Goal: Information Seeking & Learning: Check status

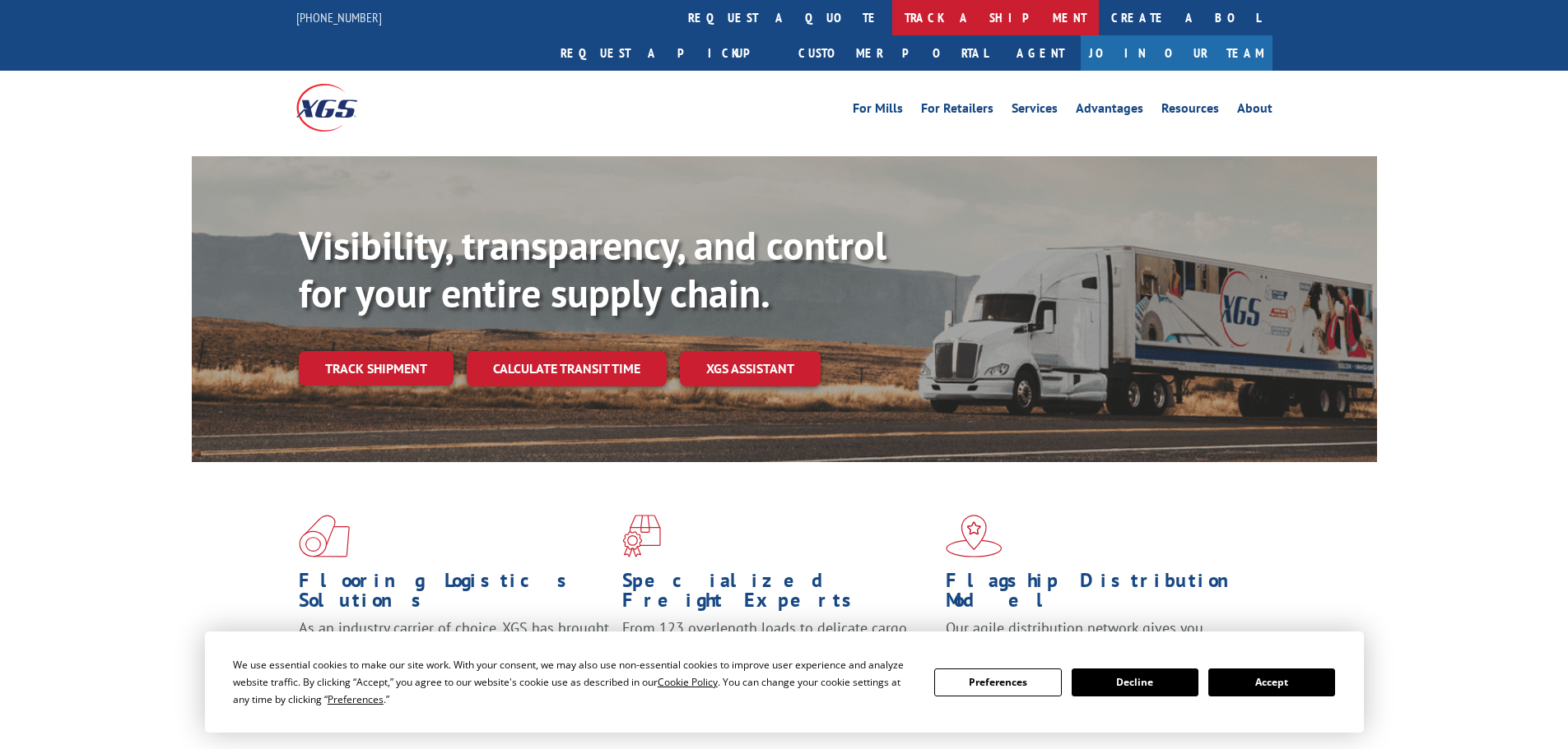
click at [892, 21] on link "track a shipment" at bounding box center [995, 17] width 206 height 35
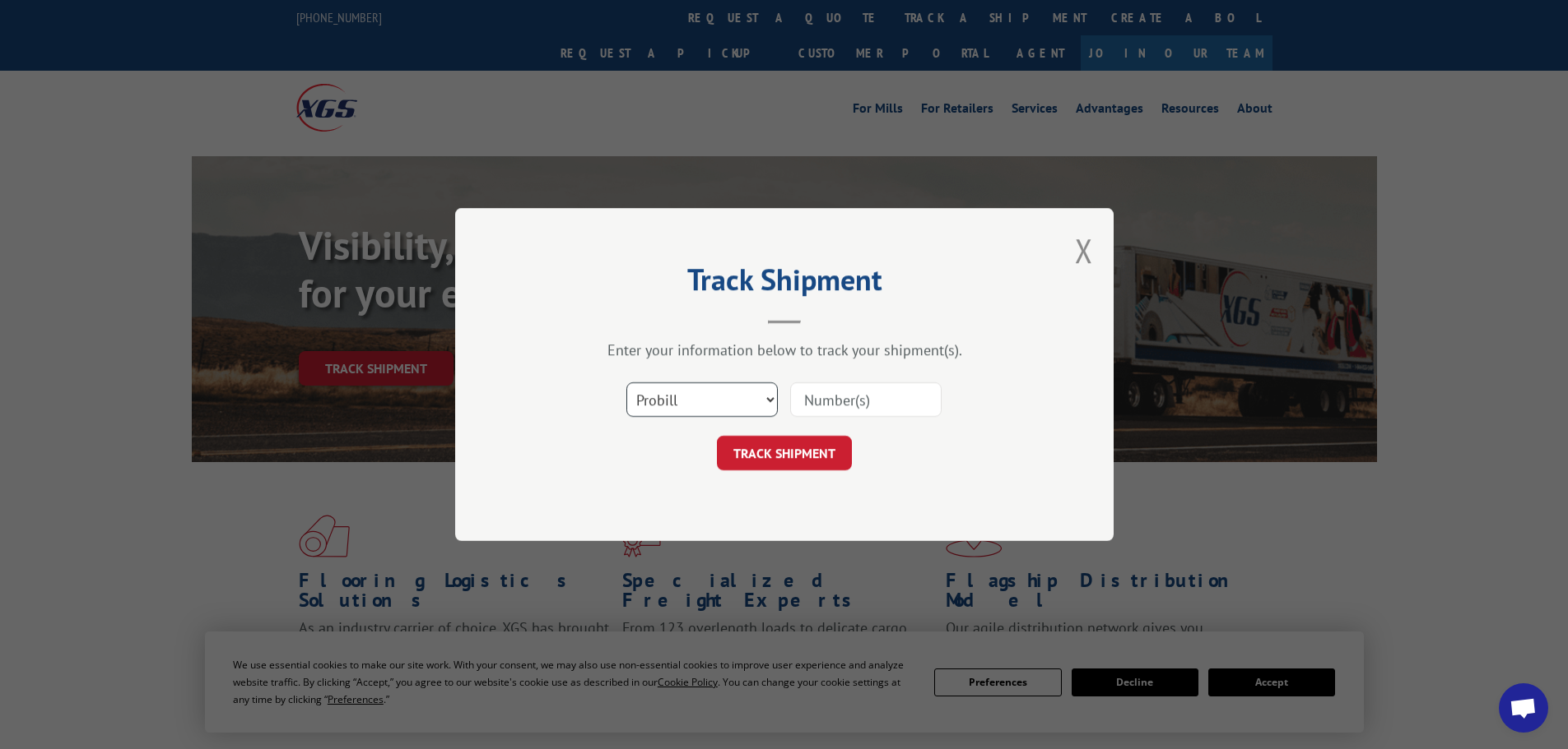
drag, startPoint x: 689, startPoint y: 390, endPoint x: 688, endPoint y: 412, distance: 22.0
click at [689, 390] on select "Select category... Probill BOL PO" at bounding box center [701, 399] width 151 height 34
select select "bol"
click at [626, 382] on select "Select category... Probill BOL PO" at bounding box center [701, 399] width 151 height 34
click at [810, 405] on input at bounding box center [866, 399] width 151 height 34
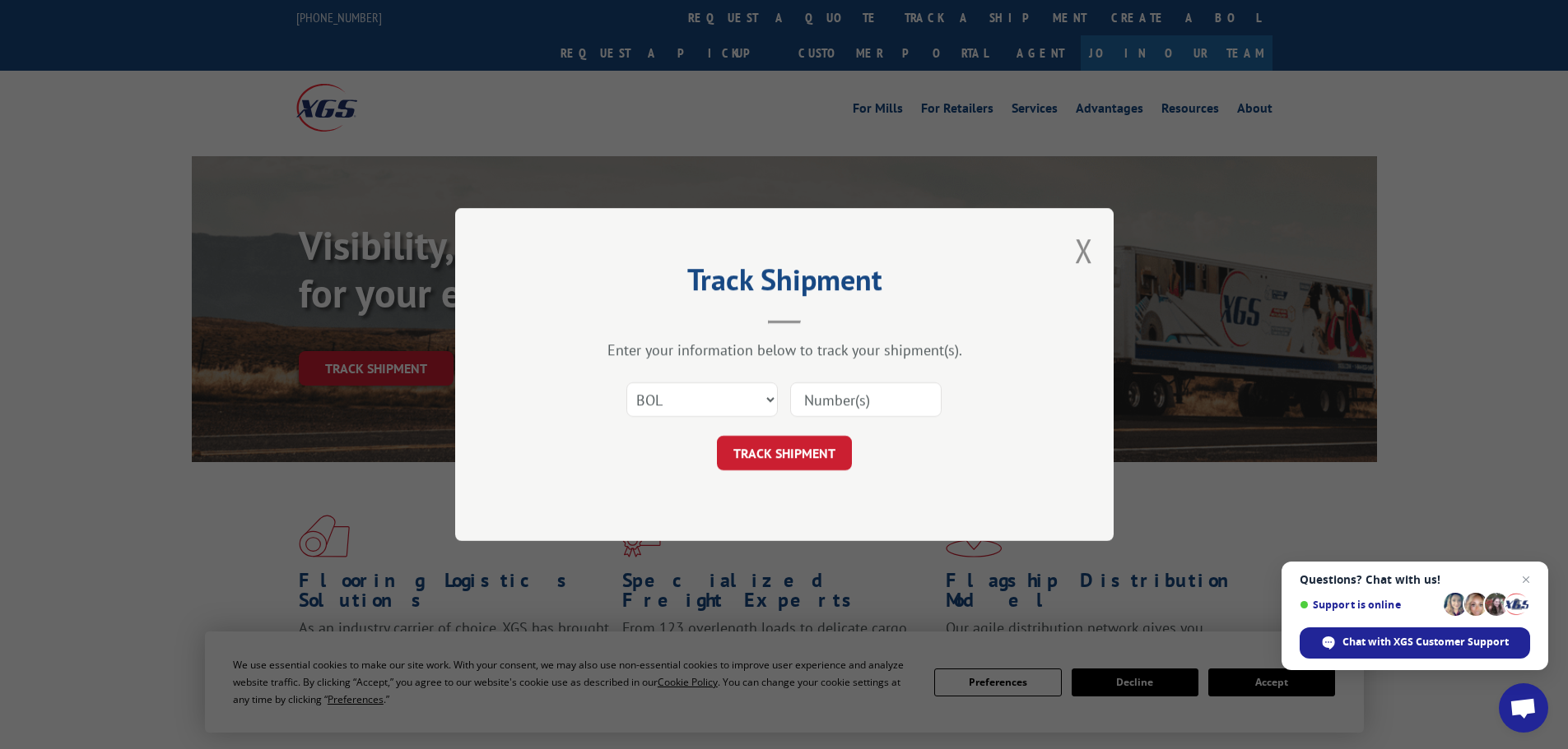
paste input "6014291"
type input "6014291"
click at [808, 453] on button "TRACK SHIPMENT" at bounding box center [784, 453] width 135 height 34
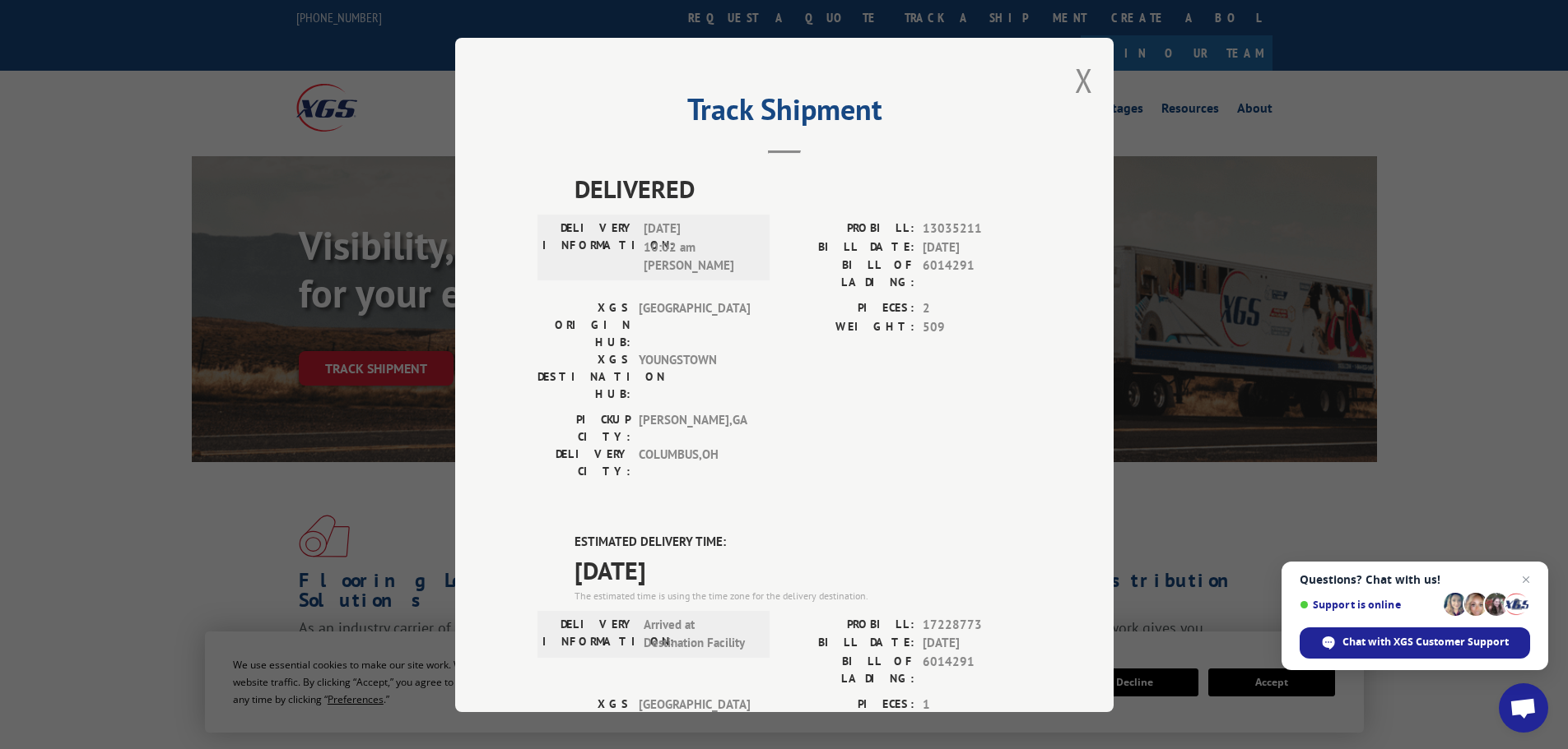
click at [1087, 76] on div "Track Shipment DELIVERED DELIVERY INFORMATION: [DATE] 10:02 am [PERSON_NAME] PR…" at bounding box center [784, 374] width 659 height 675
click at [1074, 80] on button "Close modal" at bounding box center [1083, 80] width 18 height 44
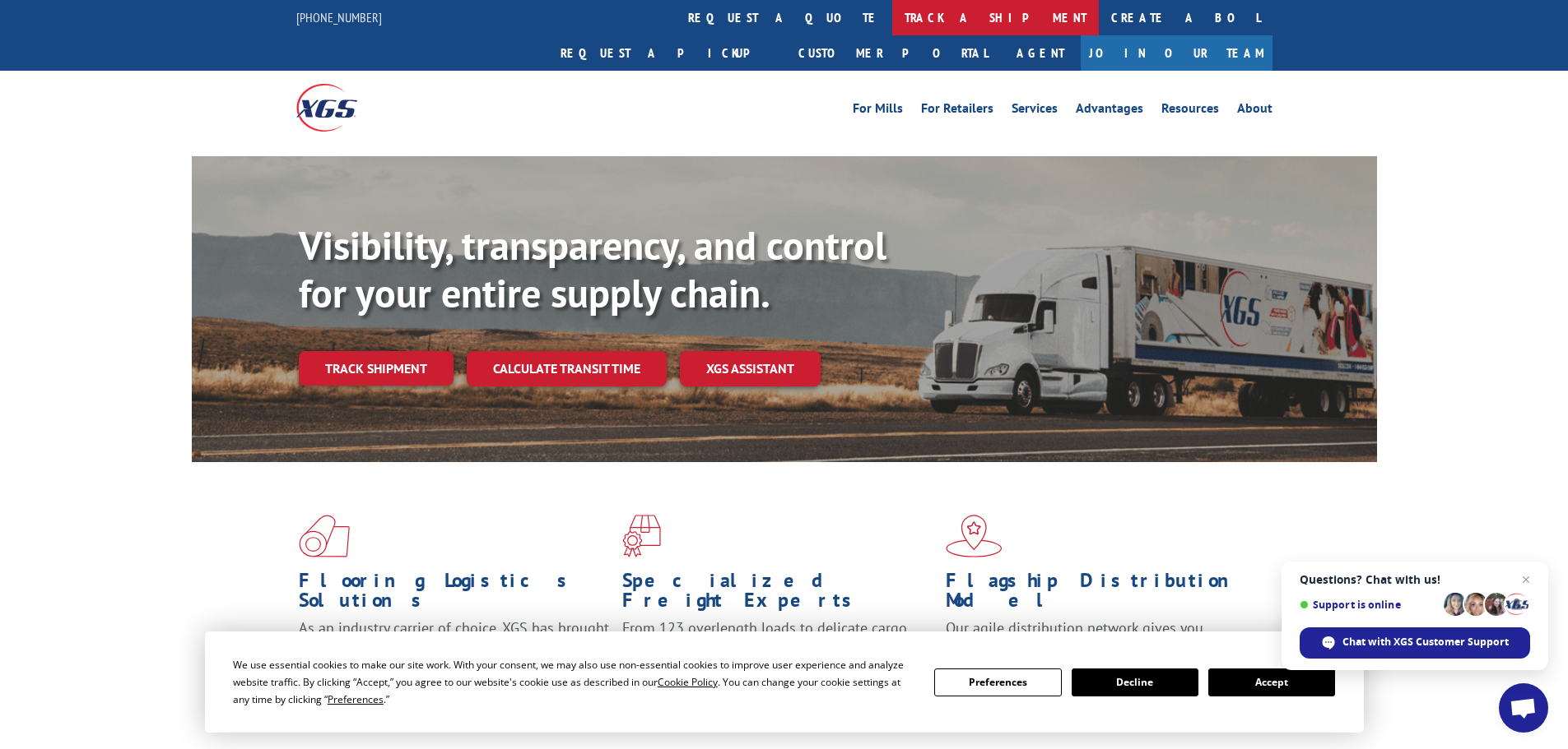
click at [892, 20] on link "track a shipment" at bounding box center [995, 17] width 206 height 35
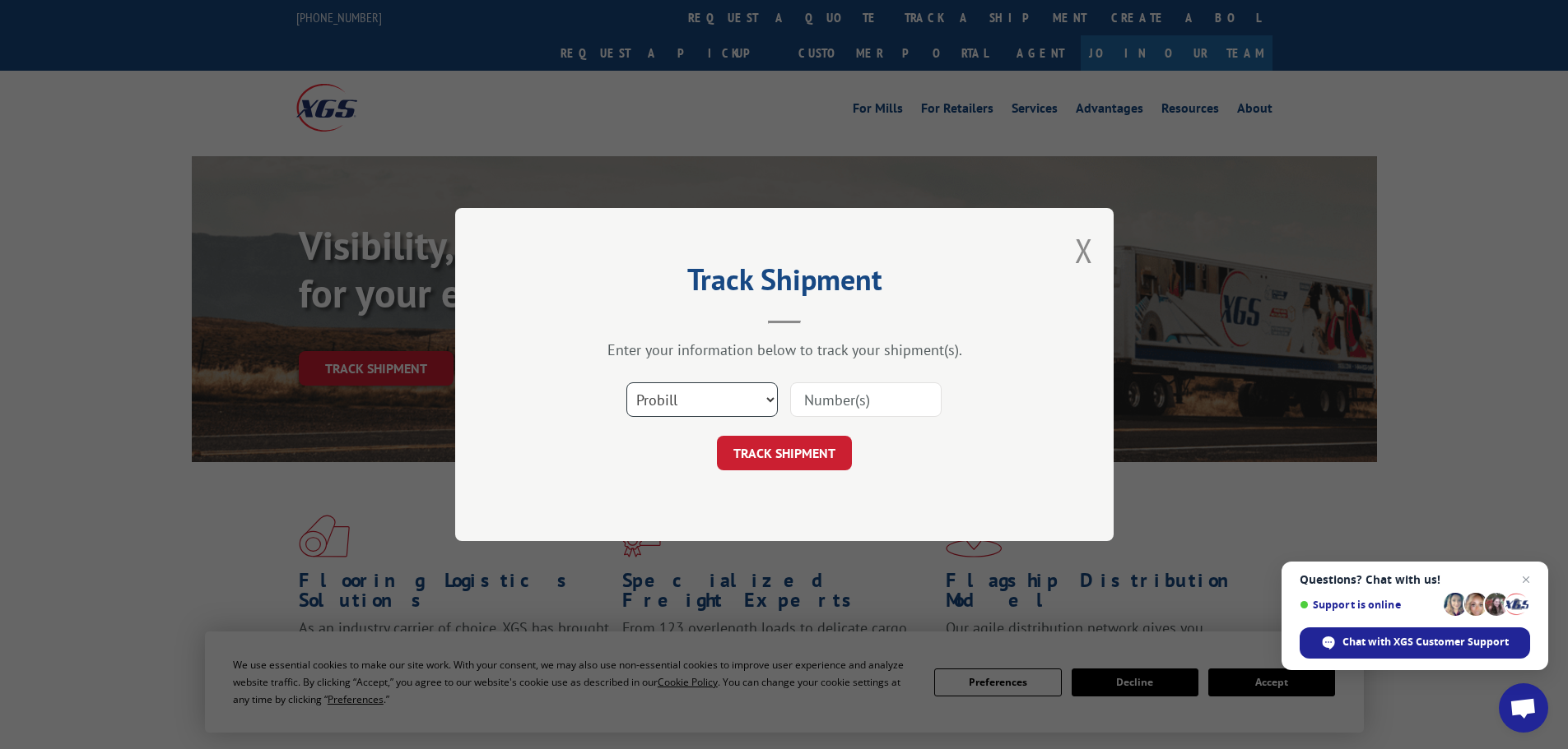
click at [681, 392] on select "Select category... Probill BOL PO" at bounding box center [701, 399] width 151 height 34
select select "bol"
click at [626, 382] on select "Select category... Probill BOL PO" at bounding box center [701, 399] width 151 height 34
paste input "5195224"
type input "5195224"
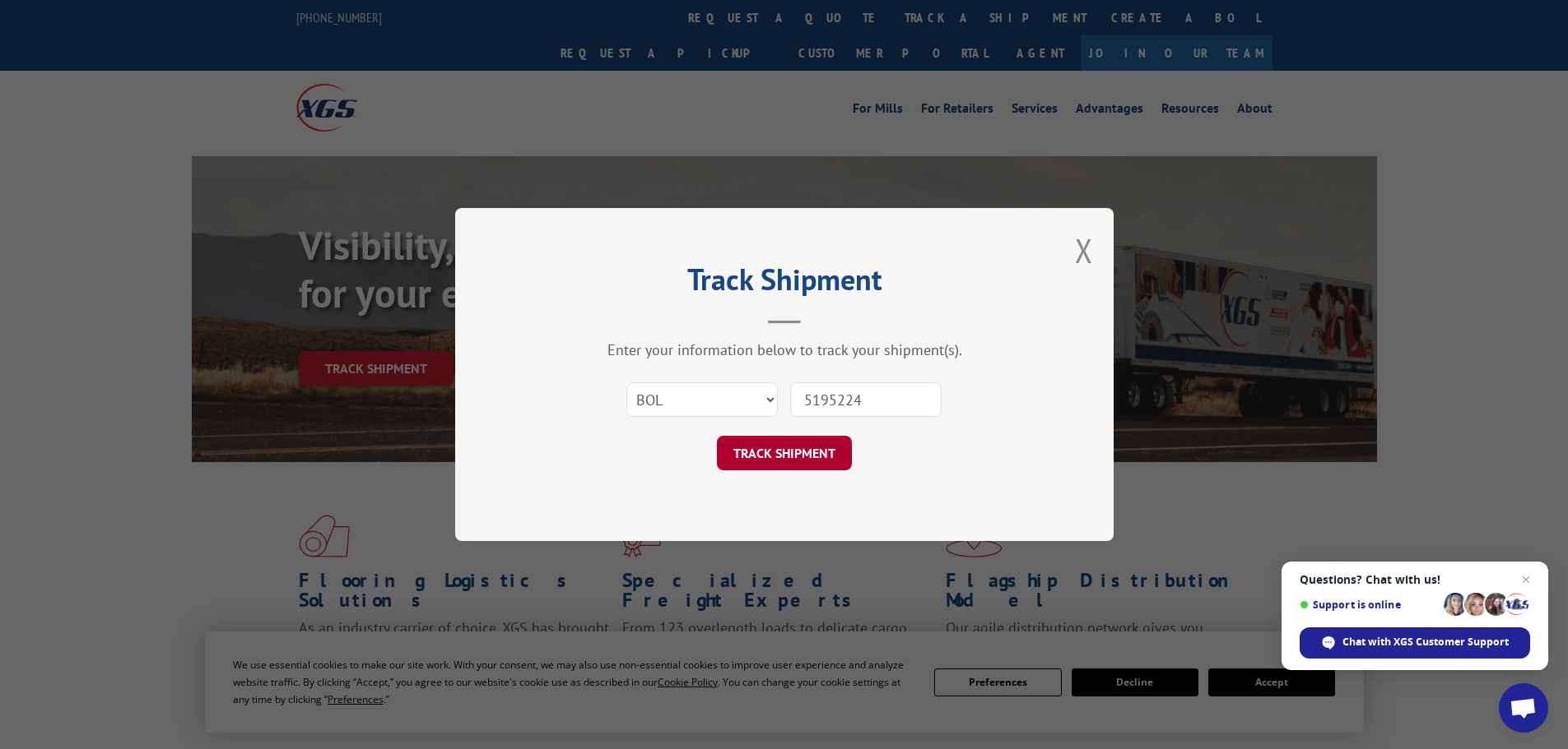
click at [808, 450] on button "TRACK SHIPMENT" at bounding box center [784, 453] width 135 height 34
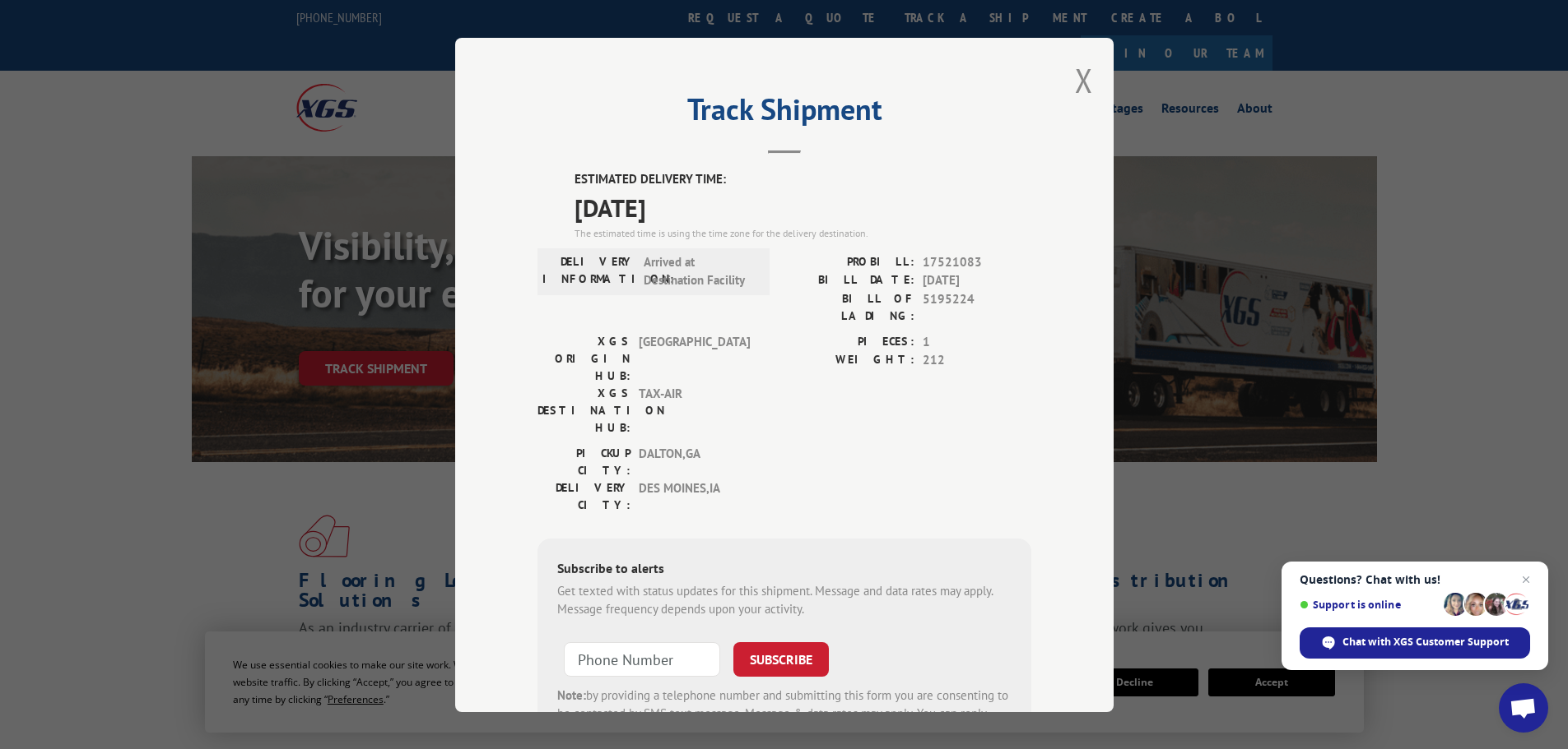
drag, startPoint x: 1083, startPoint y: 82, endPoint x: 790, endPoint y: 51, distance: 294.6
click at [1082, 82] on button "Close modal" at bounding box center [1083, 80] width 18 height 44
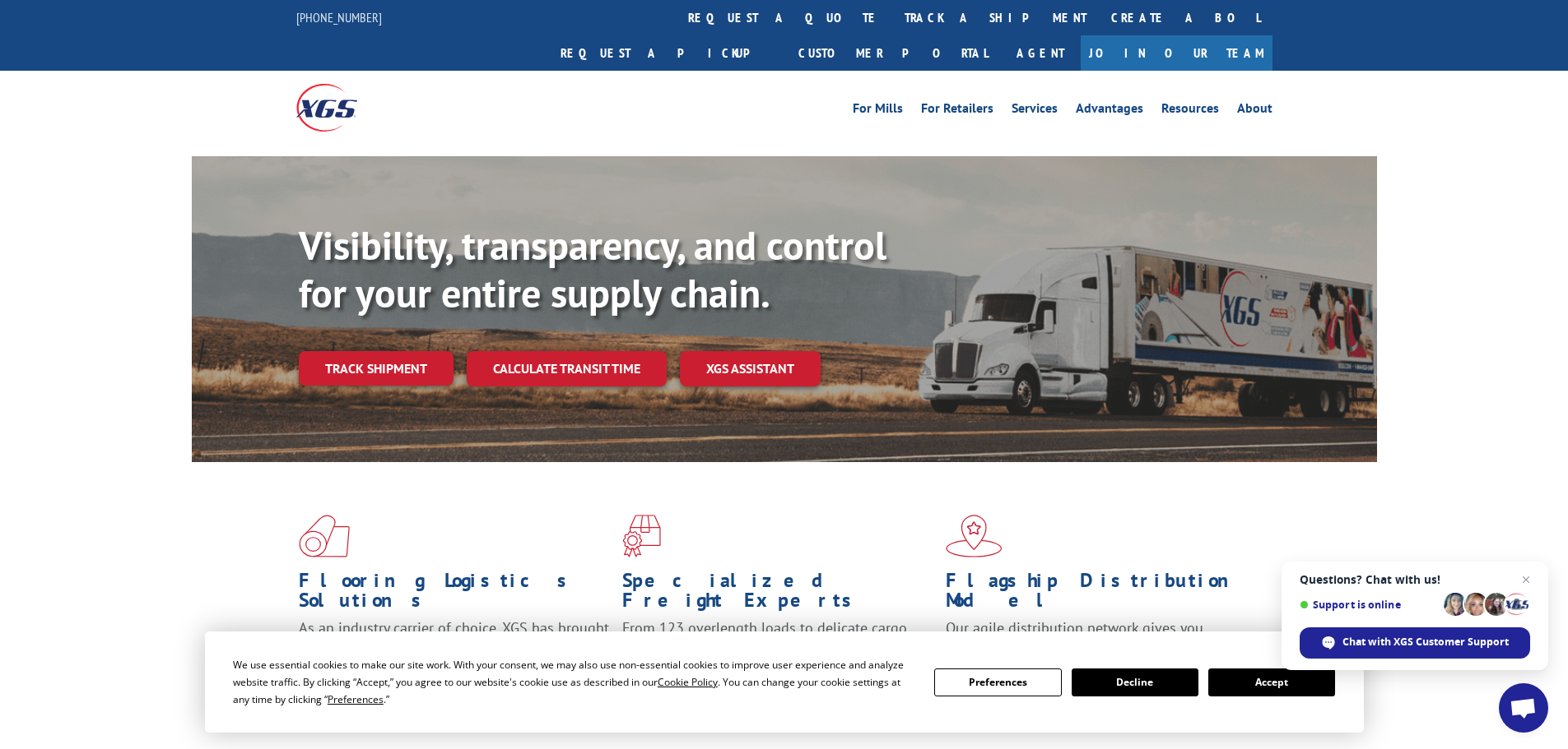
drag, startPoint x: 704, startPoint y: 21, endPoint x: 704, endPoint y: 48, distance: 27.0
click at [892, 21] on link "track a shipment" at bounding box center [995, 17] width 206 height 35
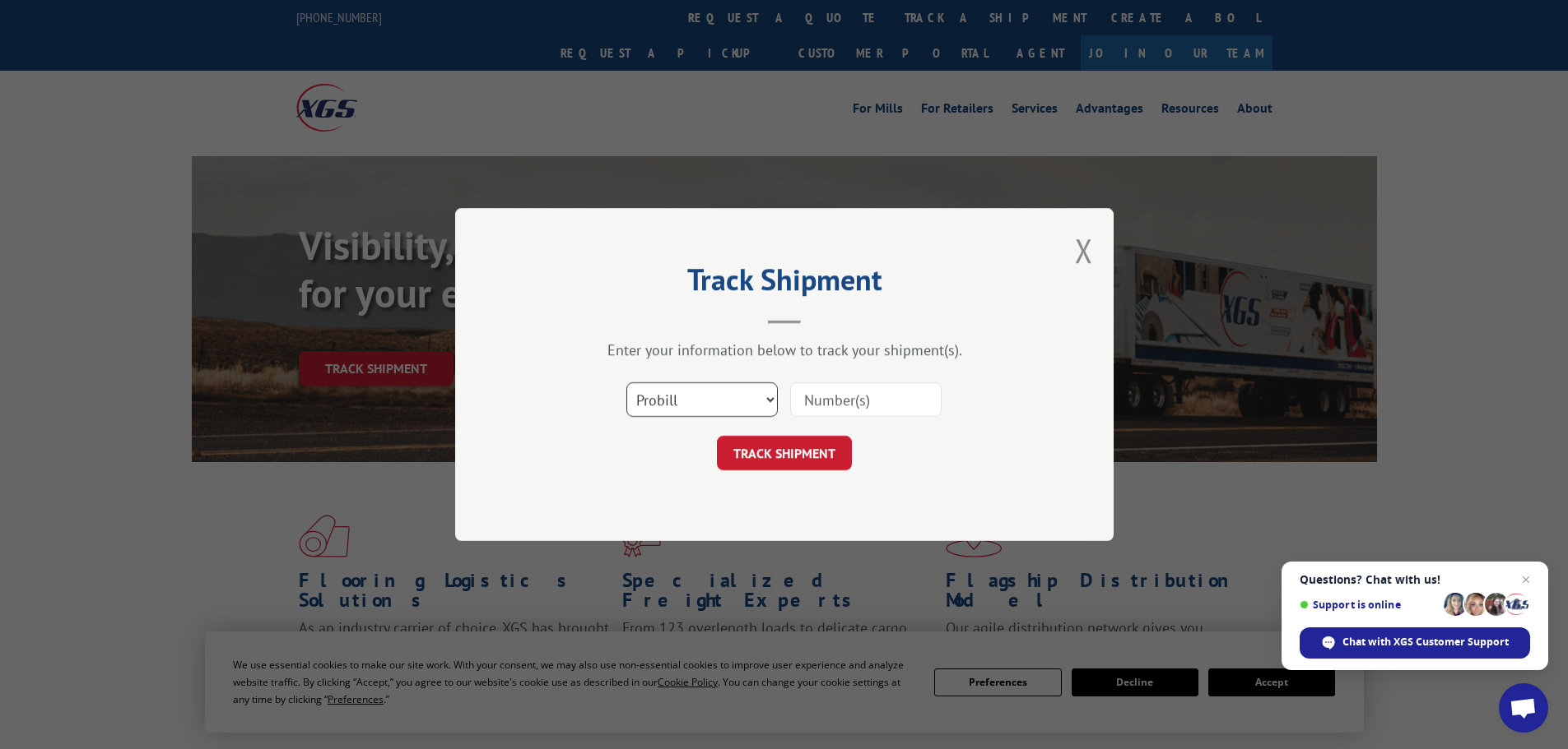
click at [697, 408] on select "Select category... Probill BOL PO" at bounding box center [701, 399] width 151 height 34
select select "bol"
click at [626, 382] on select "Select category... Probill BOL PO" at bounding box center [701, 399] width 151 height 34
click at [873, 397] on input at bounding box center [866, 399] width 151 height 34
paste input "6024175"
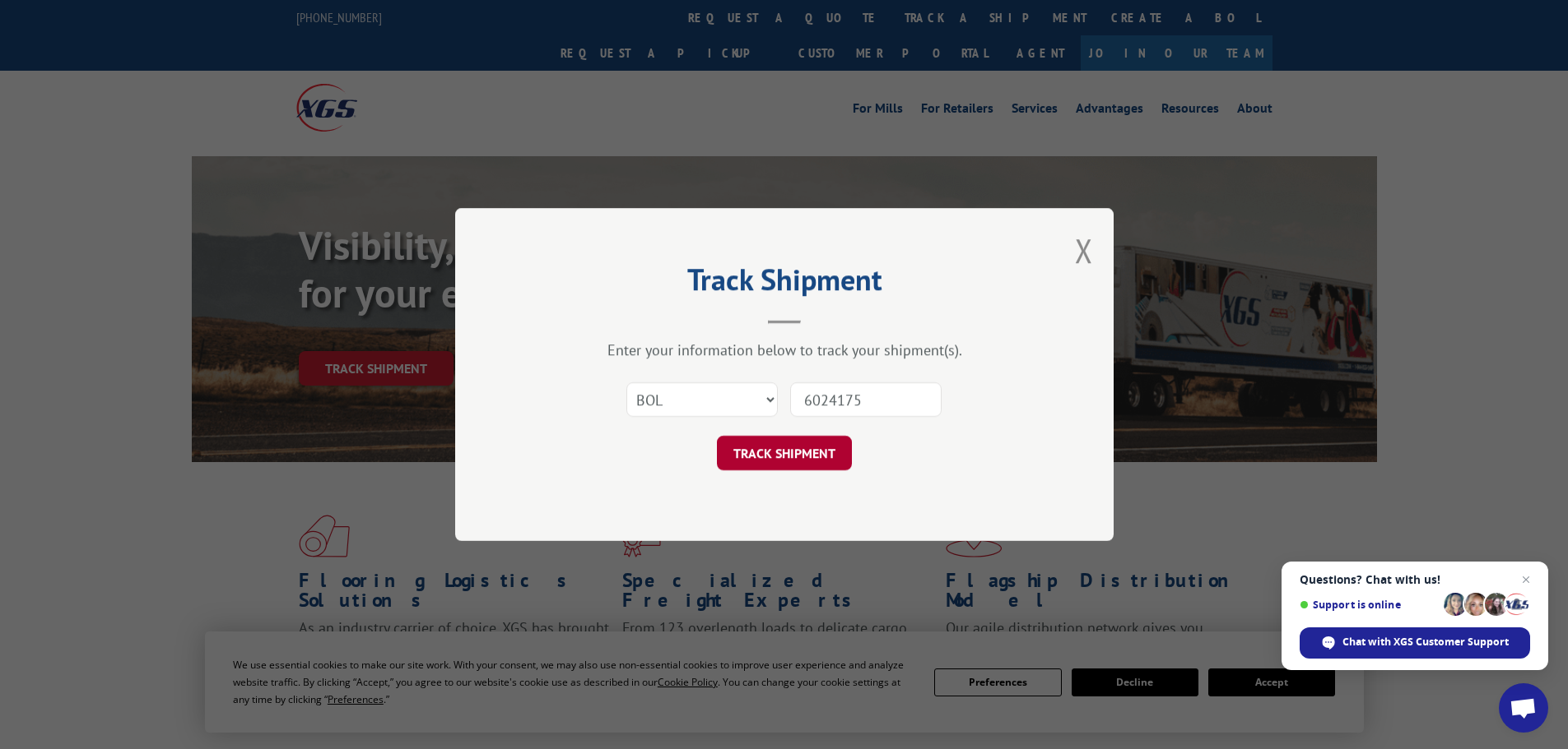
type input "6024175"
click at [802, 463] on button "TRACK SHIPMENT" at bounding box center [784, 453] width 135 height 34
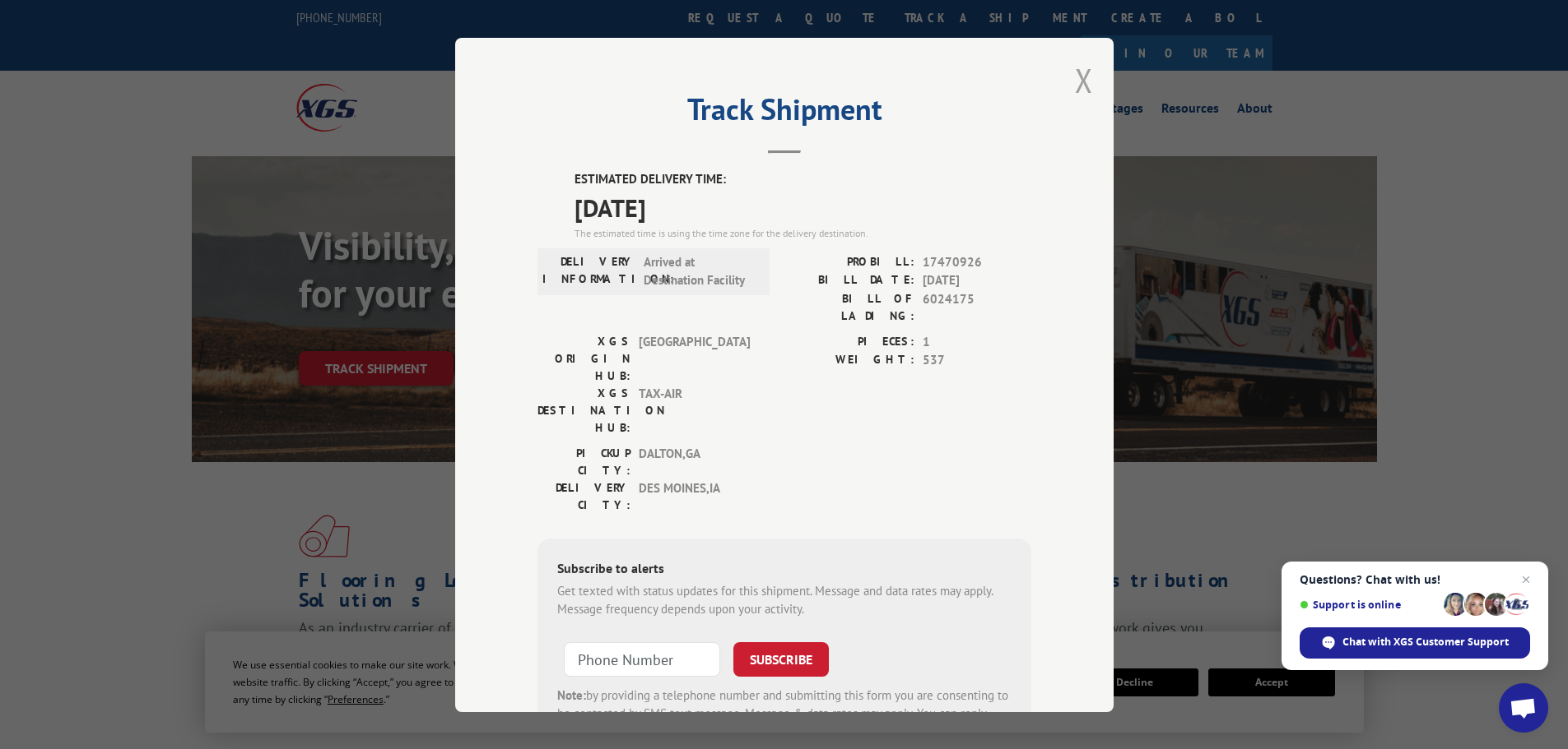
click at [1074, 77] on button "Close modal" at bounding box center [1083, 80] width 18 height 44
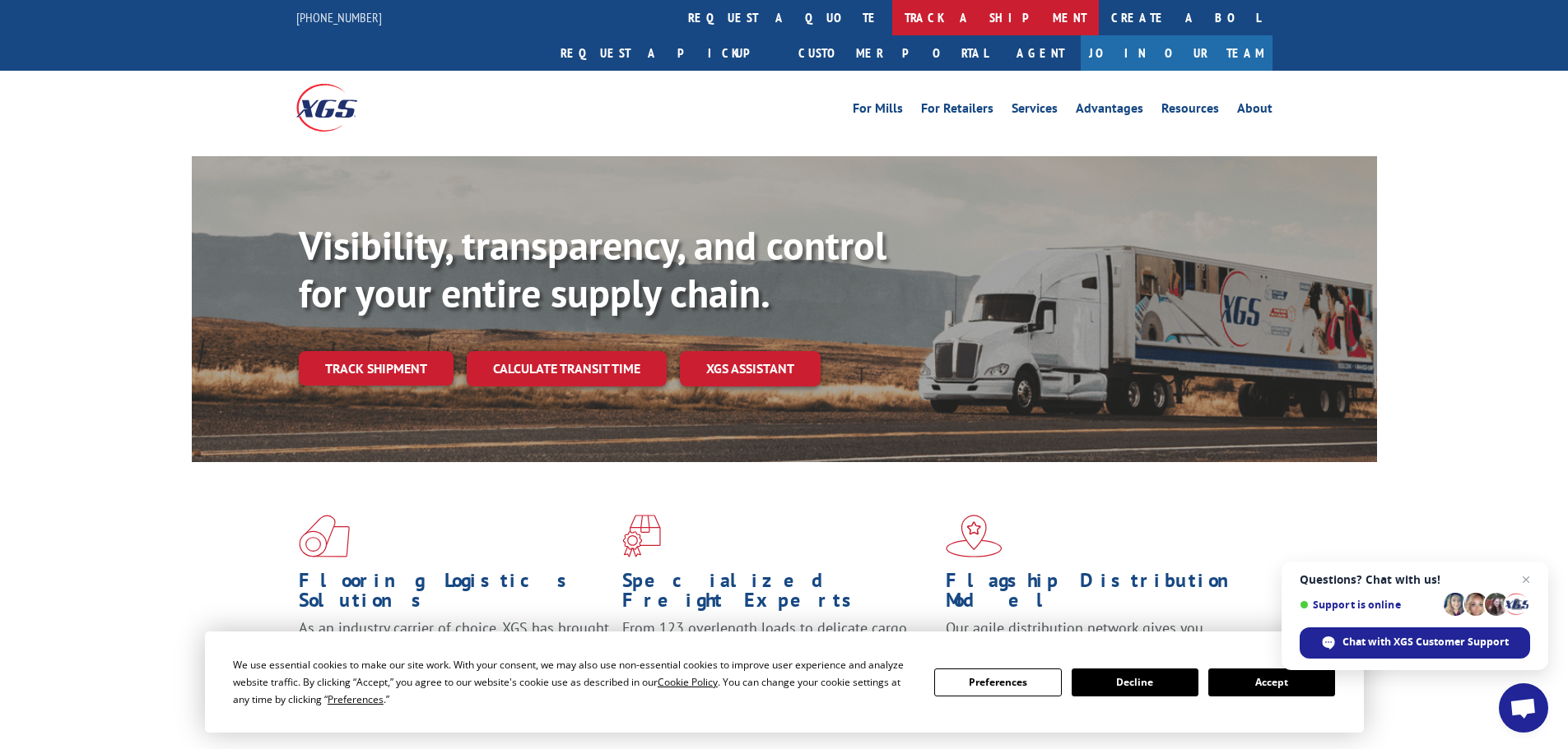
click at [892, 15] on link "track a shipment" at bounding box center [995, 17] width 206 height 35
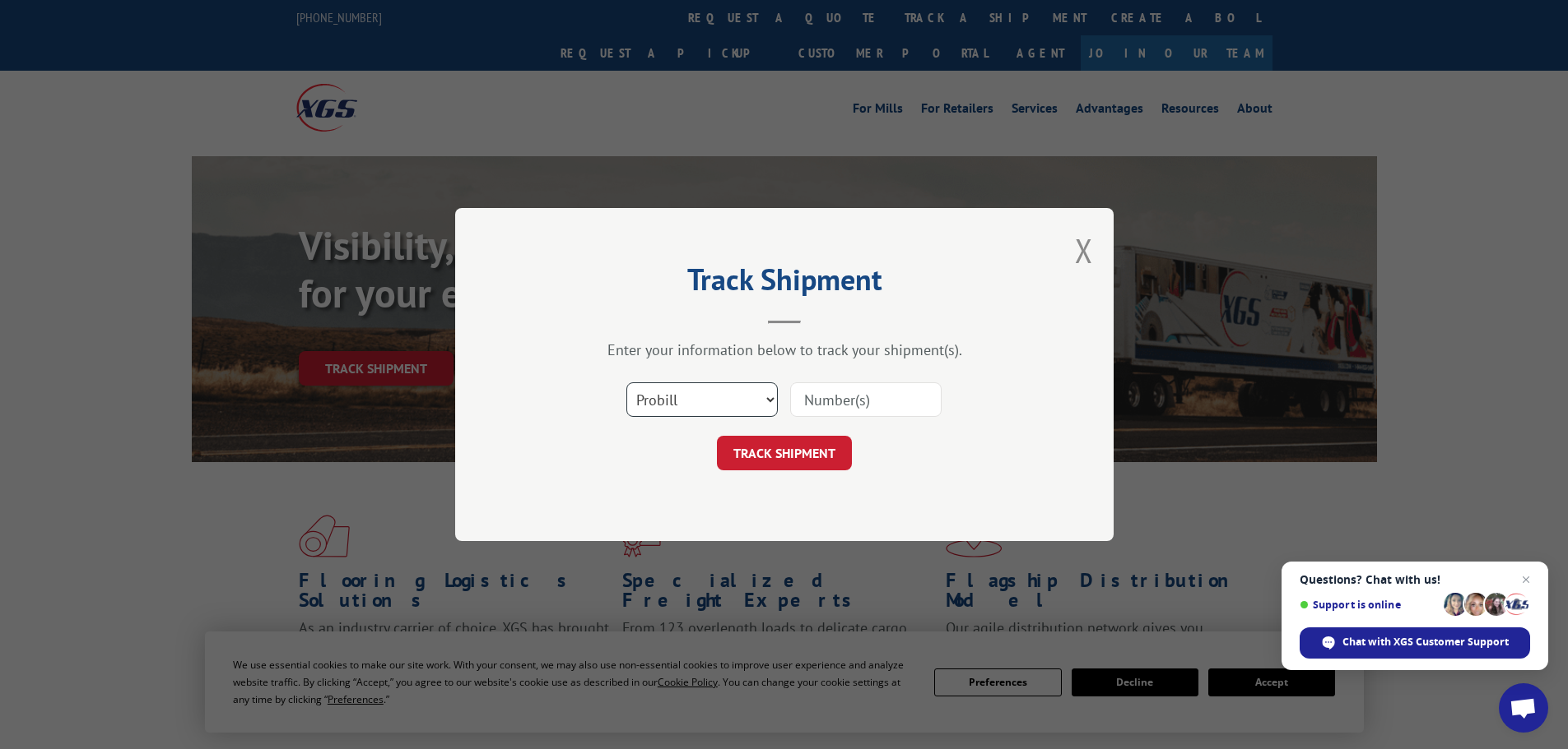
click at [706, 399] on select "Select category... Probill BOL PO" at bounding box center [701, 399] width 151 height 34
select select "bol"
click at [626, 382] on select "Select category... Probill BOL PO" at bounding box center [701, 399] width 151 height 34
click at [821, 402] on input at bounding box center [866, 399] width 151 height 34
paste input "6025226"
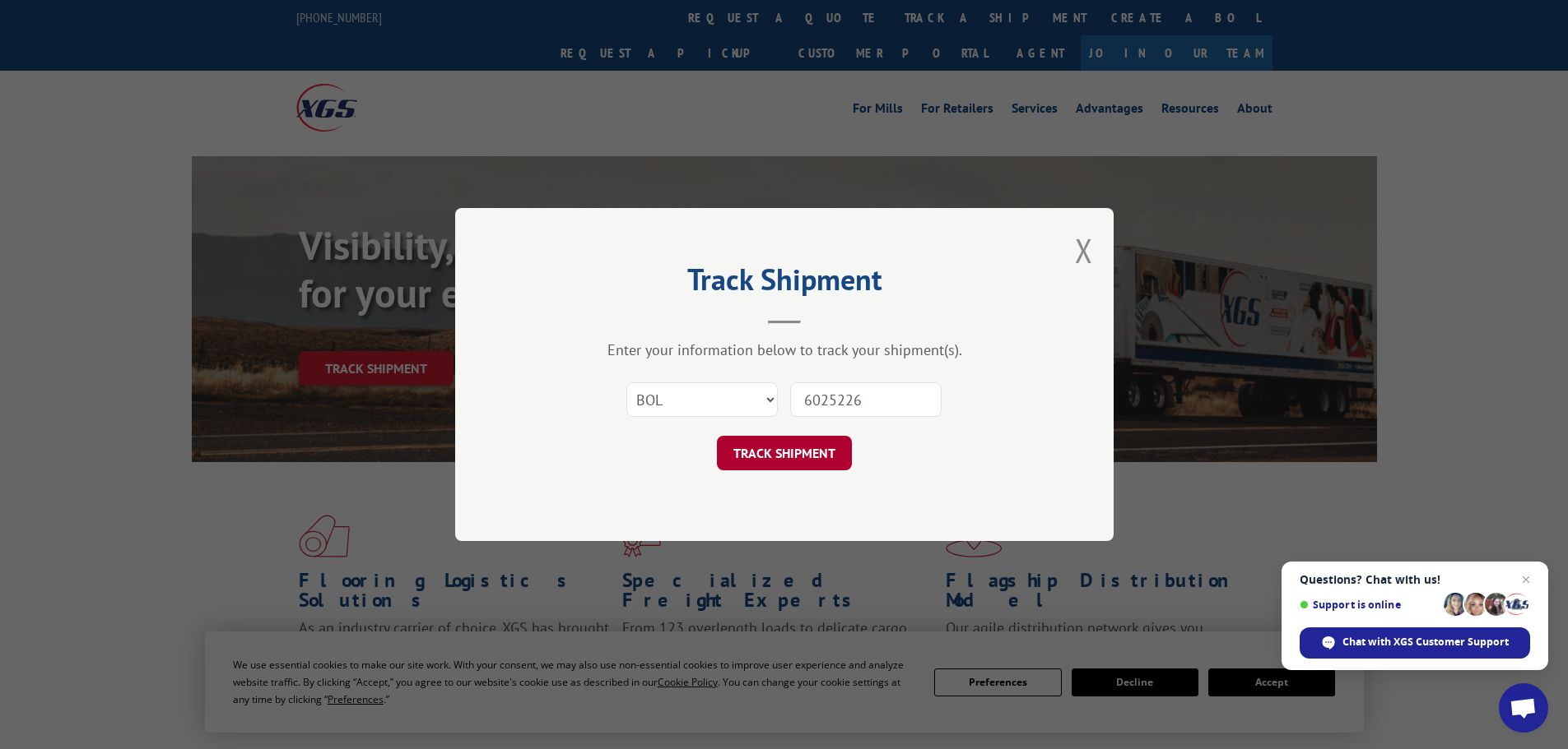
type input "6025226"
click at [808, 460] on button "TRACK SHIPMENT" at bounding box center [784, 453] width 135 height 34
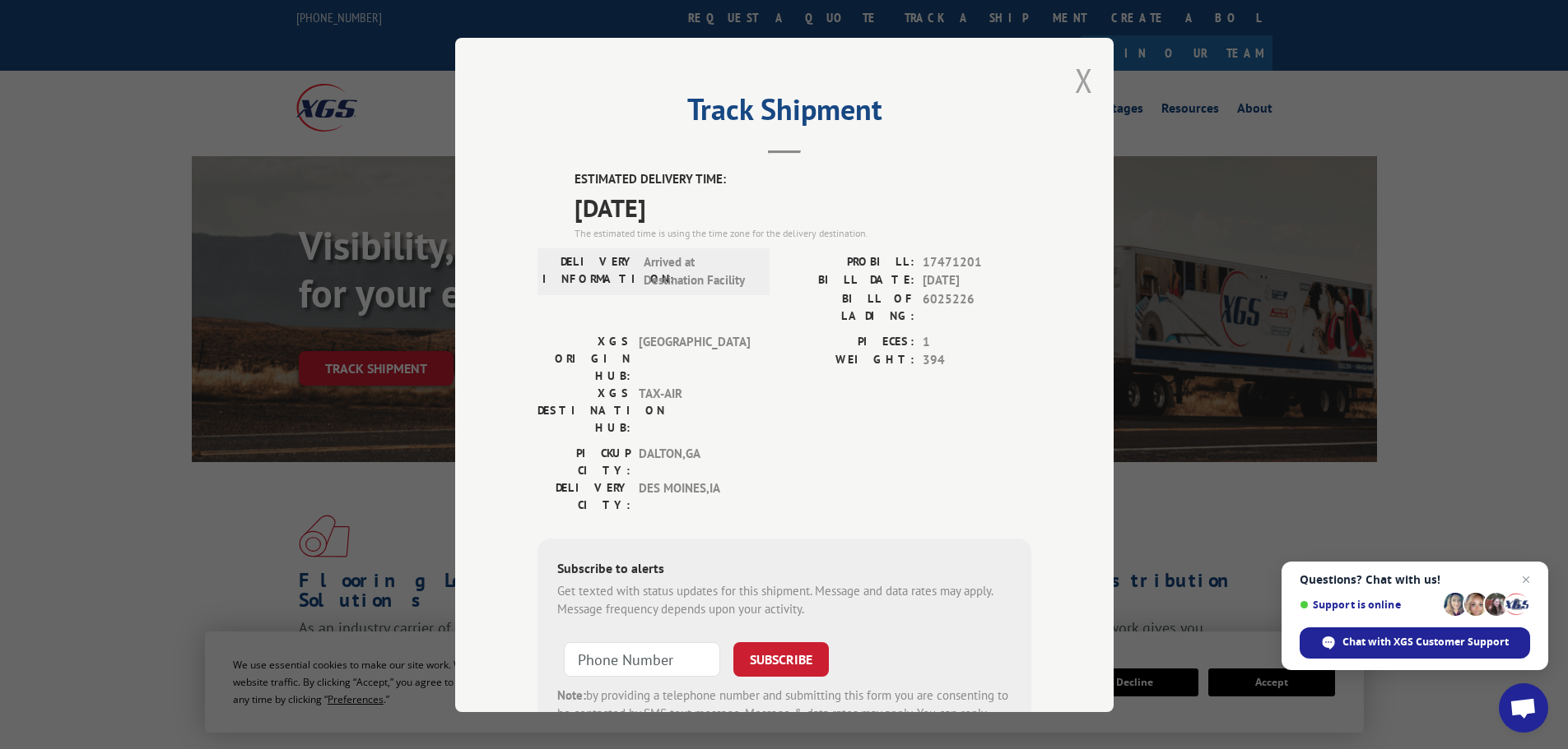
click at [1074, 84] on button "Close modal" at bounding box center [1083, 80] width 18 height 44
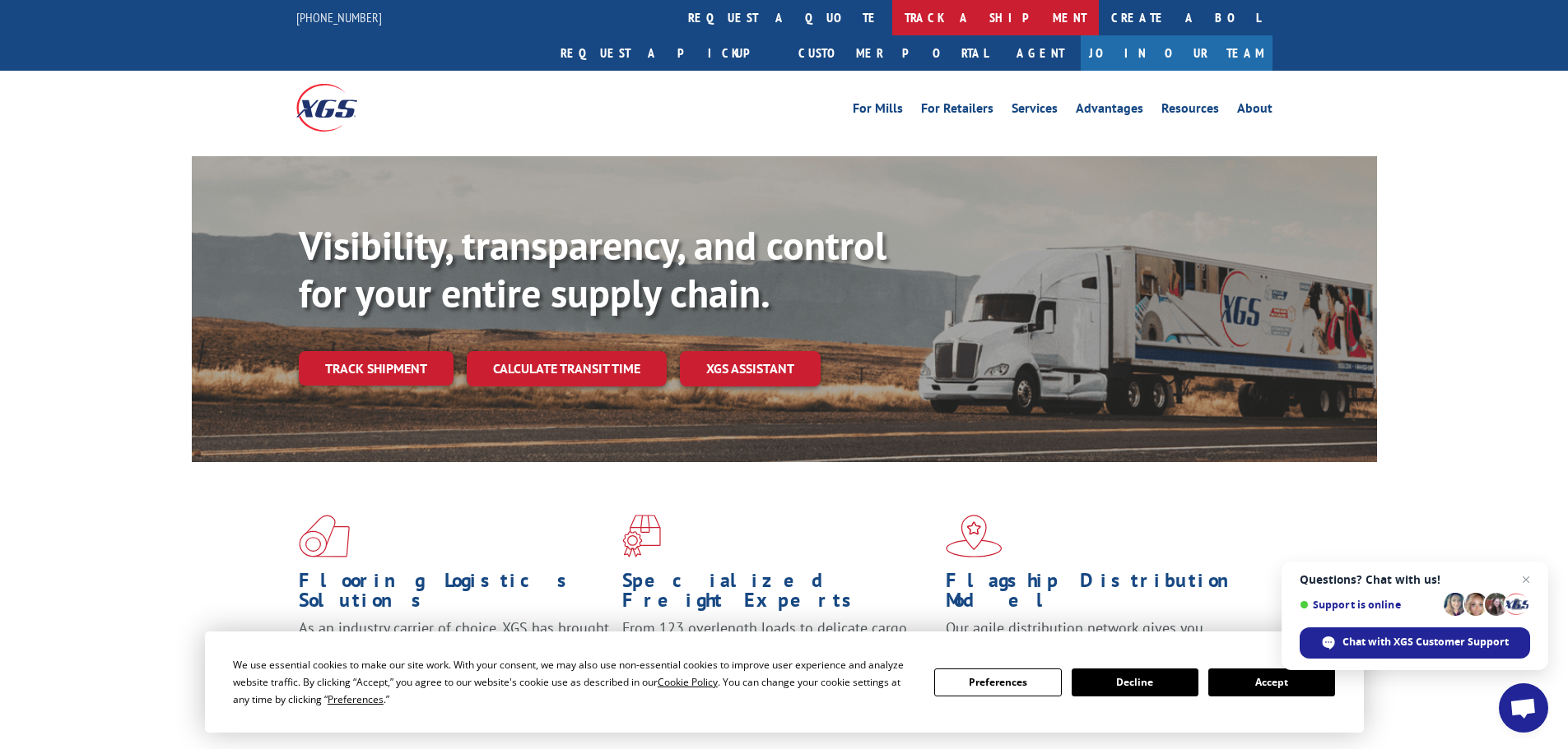
click at [892, 20] on link "track a shipment" at bounding box center [995, 17] width 206 height 35
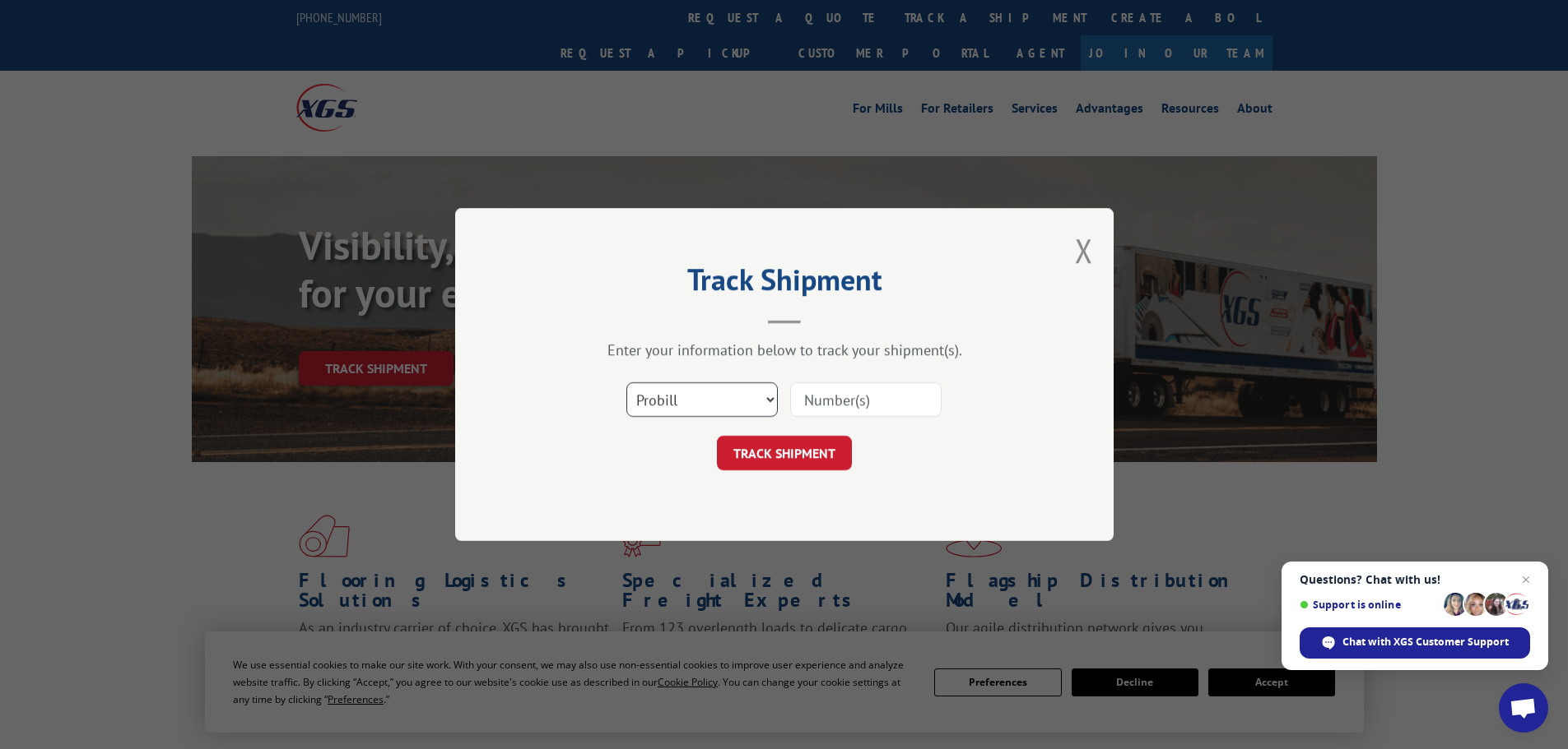
click at [761, 402] on select "Select category... Probill BOL PO" at bounding box center [701, 399] width 151 height 34
select select "bol"
click at [626, 382] on select "Select category... Probill BOL PO" at bounding box center [701, 399] width 151 height 34
click at [804, 421] on div "Select category... Probill BOL PO" at bounding box center [784, 399] width 494 height 54
click at [814, 406] on input at bounding box center [866, 399] width 151 height 34
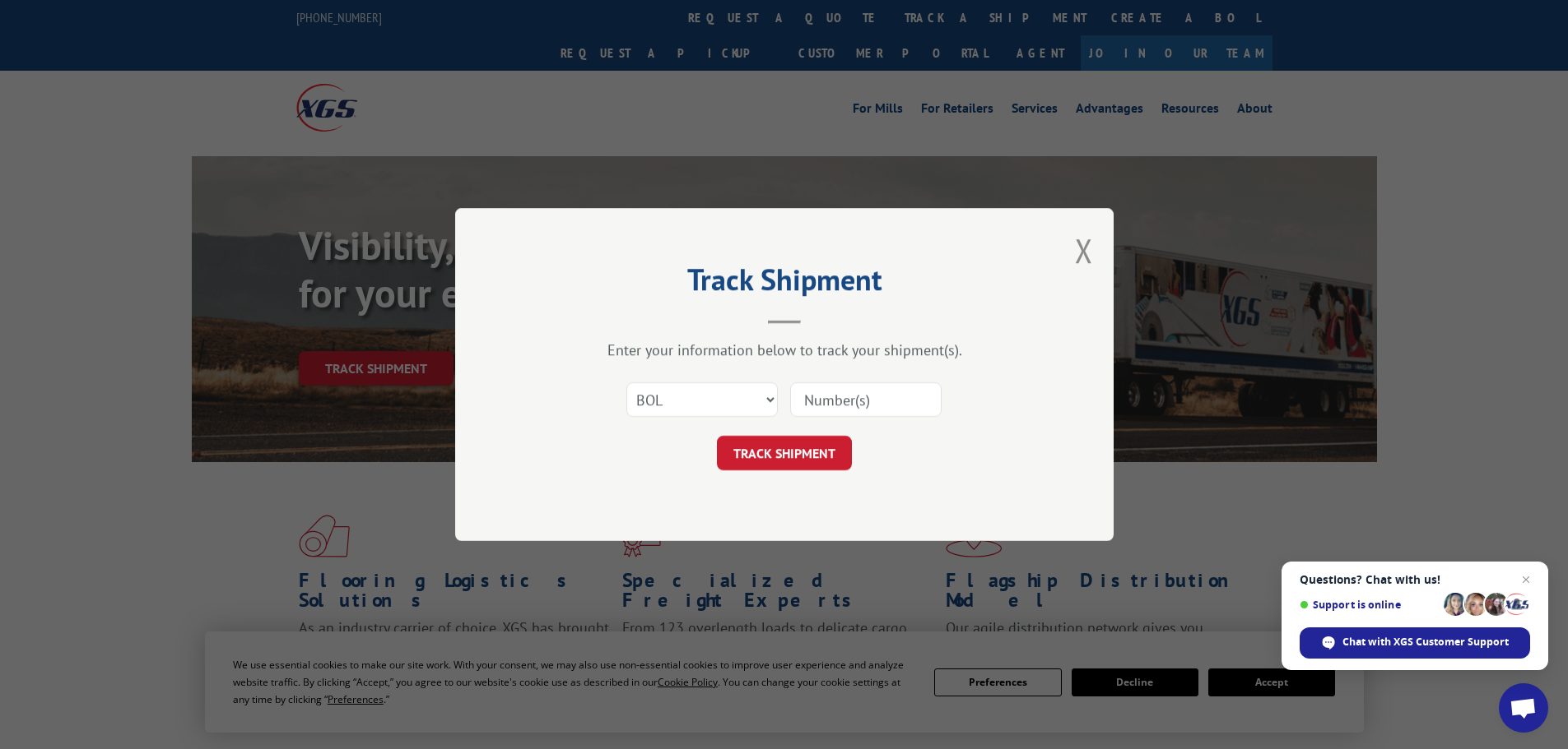
paste input "5221235"
type input "5221235"
click at [814, 449] on button "TRACK SHIPMENT" at bounding box center [784, 453] width 135 height 34
